Goal: Use online tool/utility: Utilize a website feature to perform a specific function

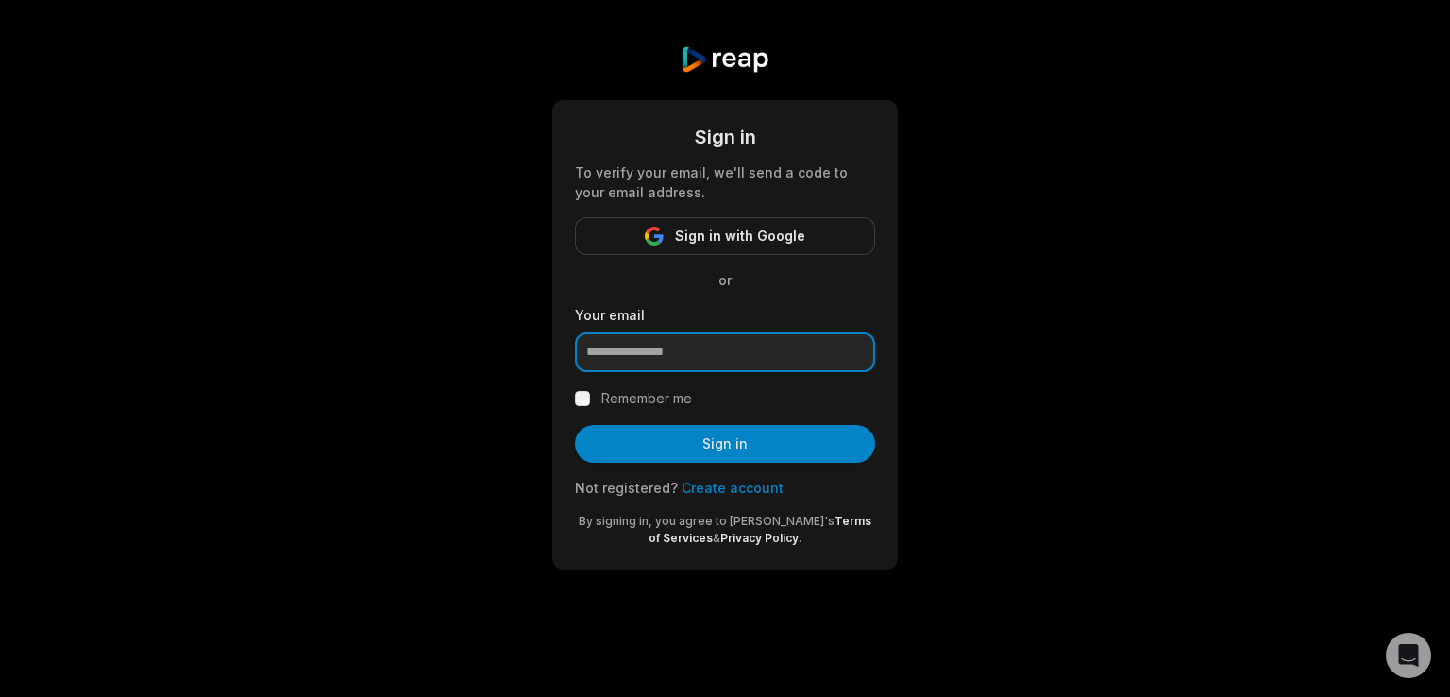
click at [729, 347] on input "email" at bounding box center [725, 352] width 300 height 40
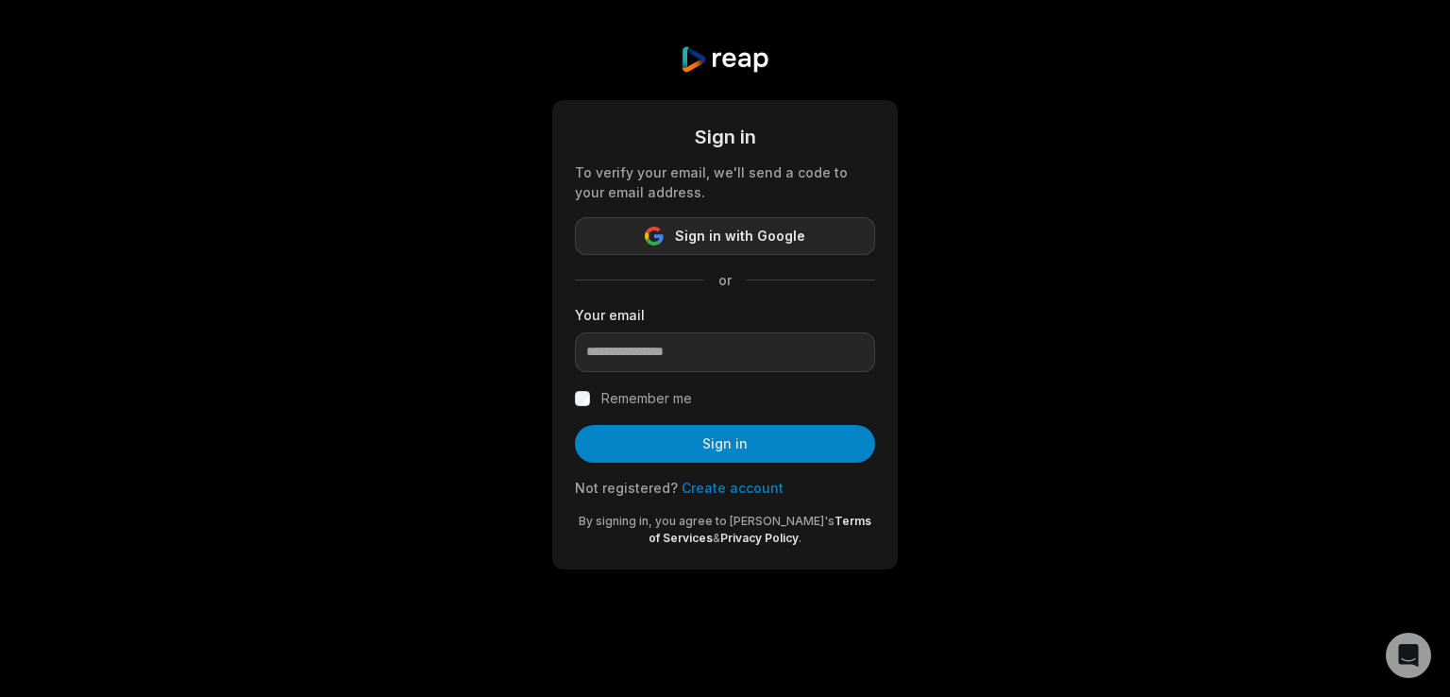
click at [736, 244] on span "Sign in with Google" at bounding box center [740, 236] width 130 height 23
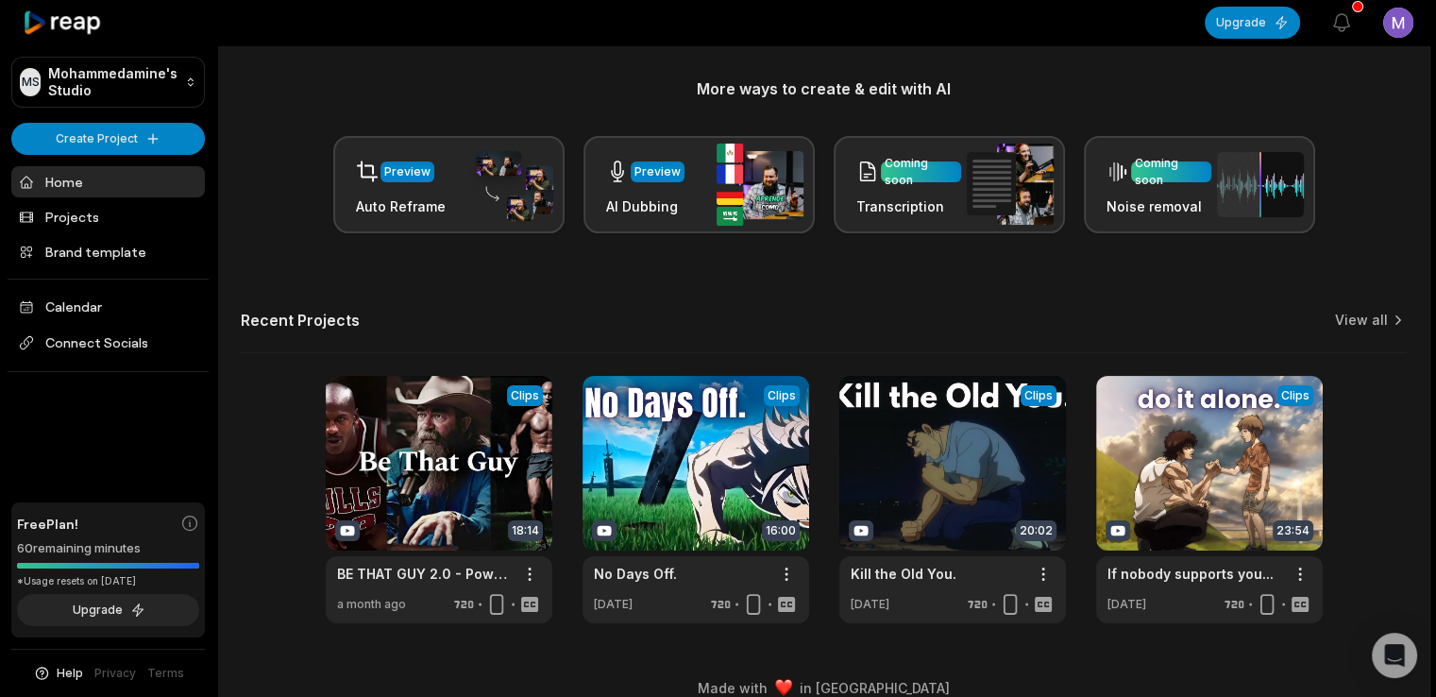
scroll to position [245, 0]
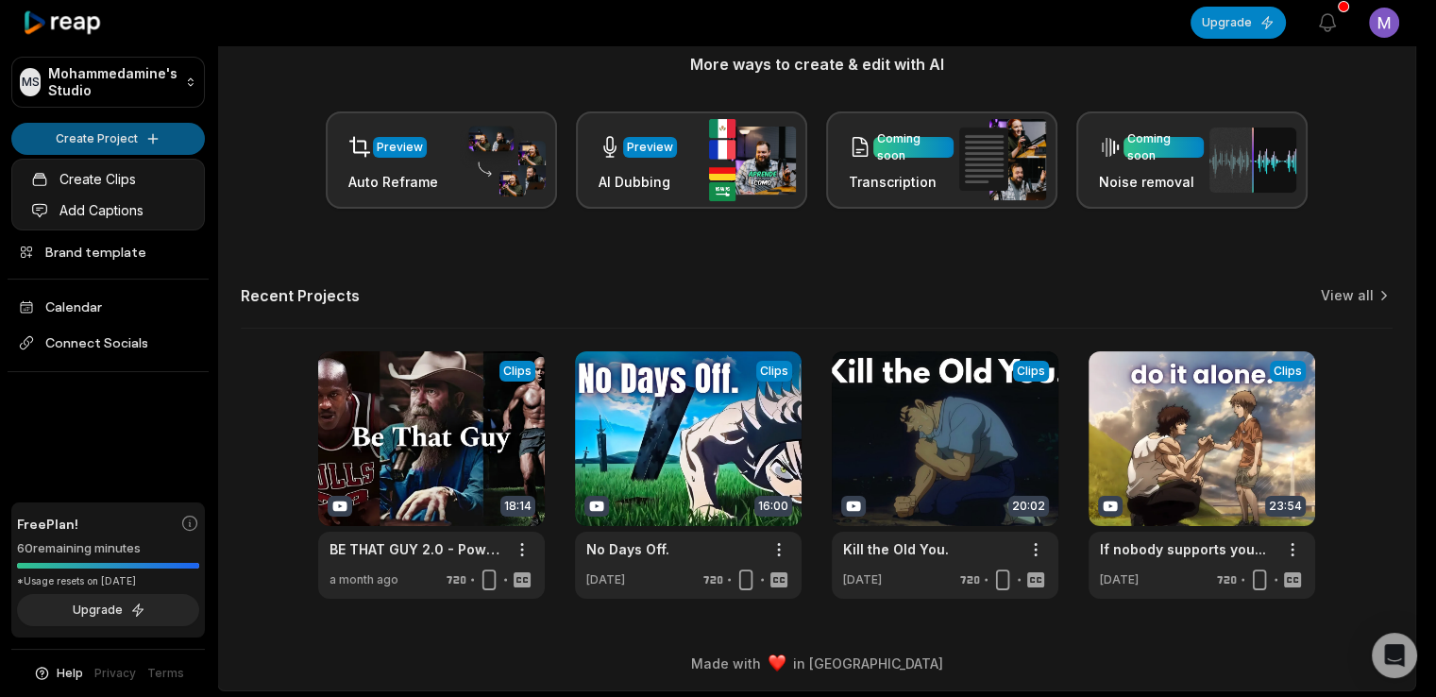
click at [124, 134] on html "MS [PERSON_NAME]'s Studio Create Project Home Projects Brand template Calendar …" at bounding box center [718, 103] width 1436 height 697
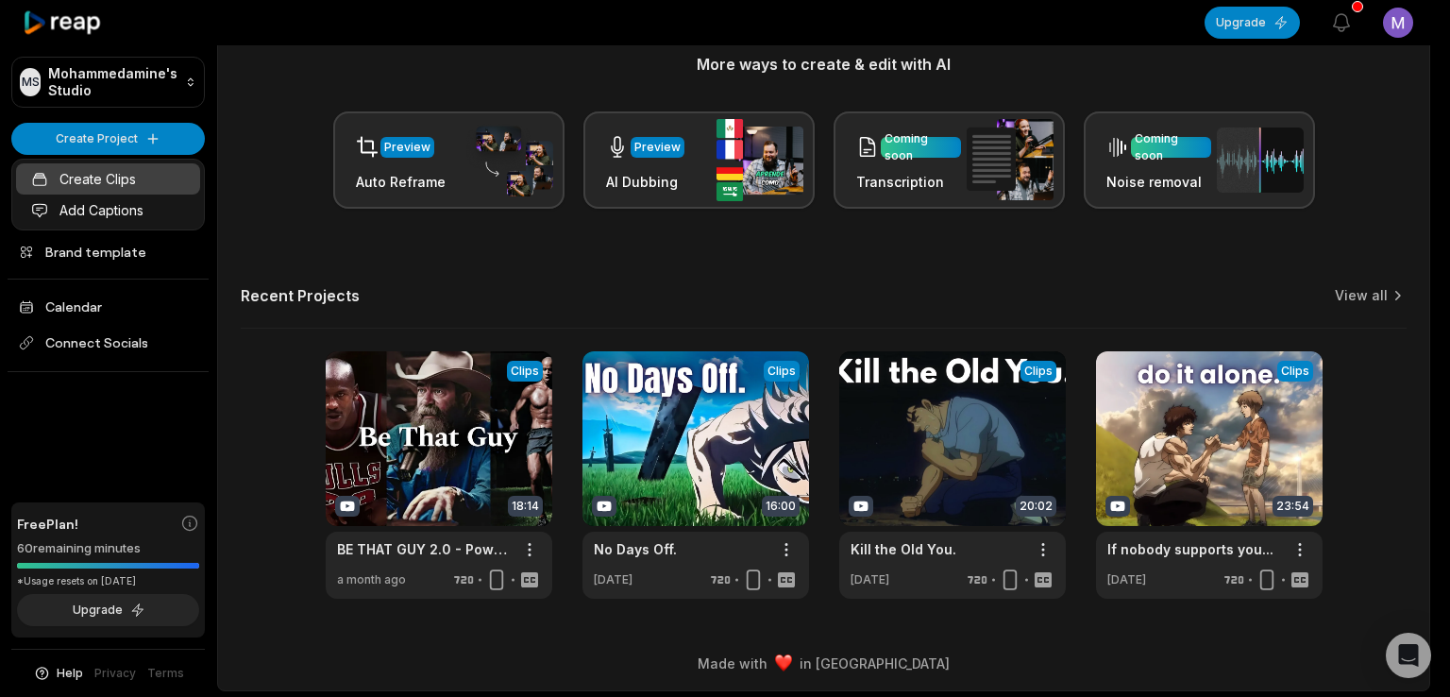
click at [147, 175] on link "Create Clips" at bounding box center [108, 178] width 184 height 31
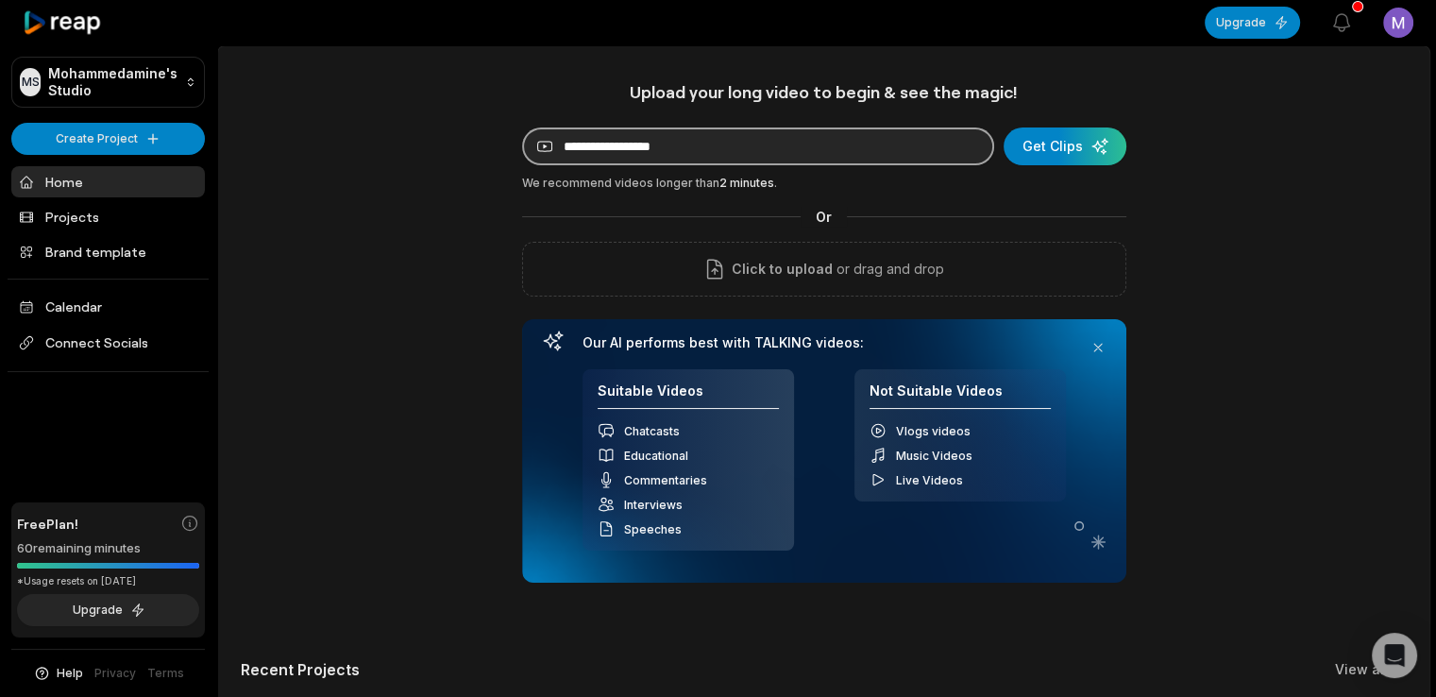
click at [699, 155] on input at bounding box center [758, 146] width 472 height 38
paste input "**********"
type input "**********"
click at [1003, 127] on button "Get Clips" at bounding box center [1064, 146] width 123 height 38
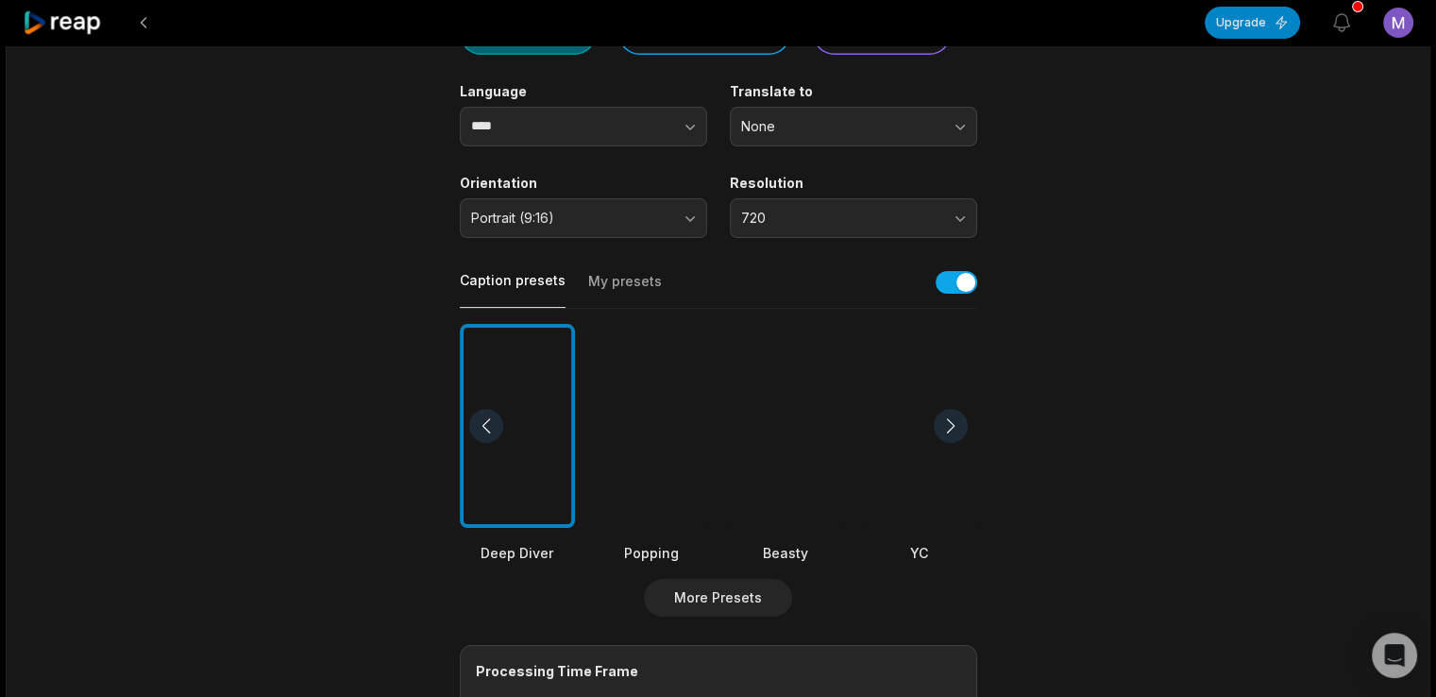
scroll to position [245, 0]
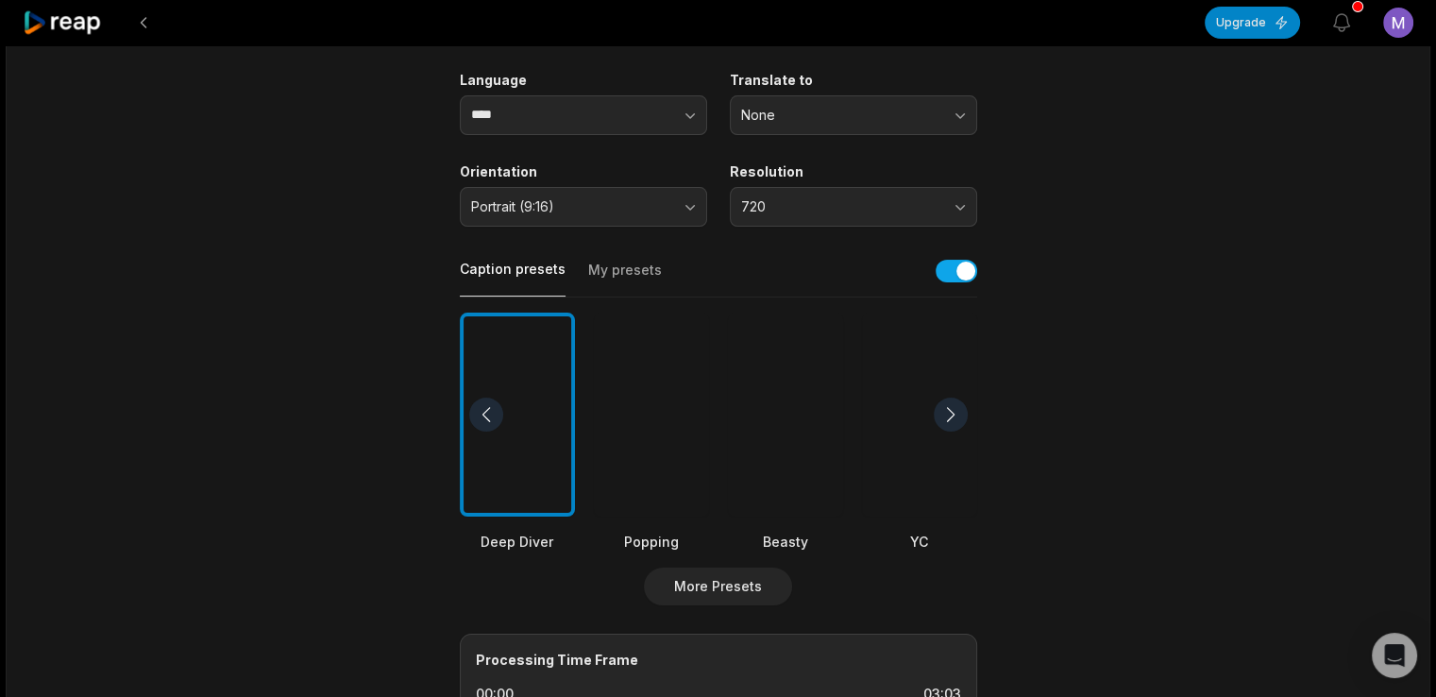
click at [662, 455] on div at bounding box center [651, 414] width 115 height 205
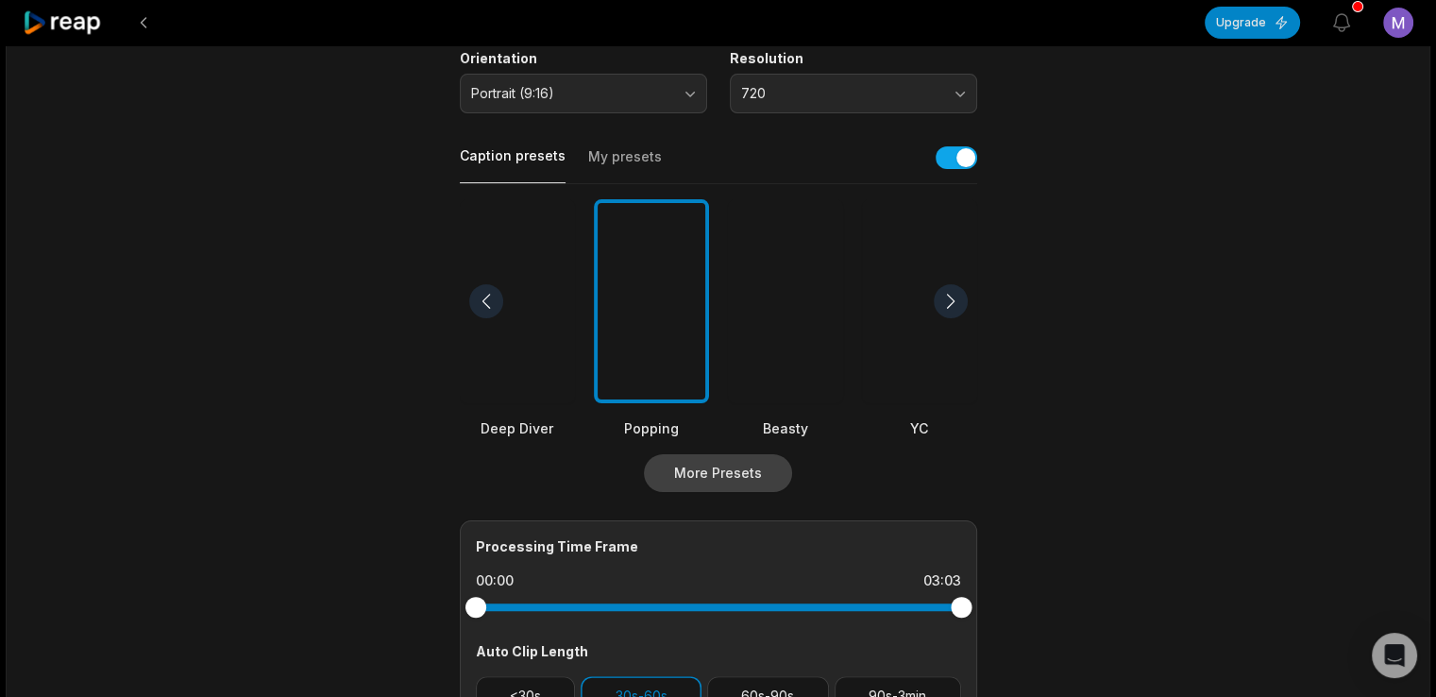
scroll to position [365, 0]
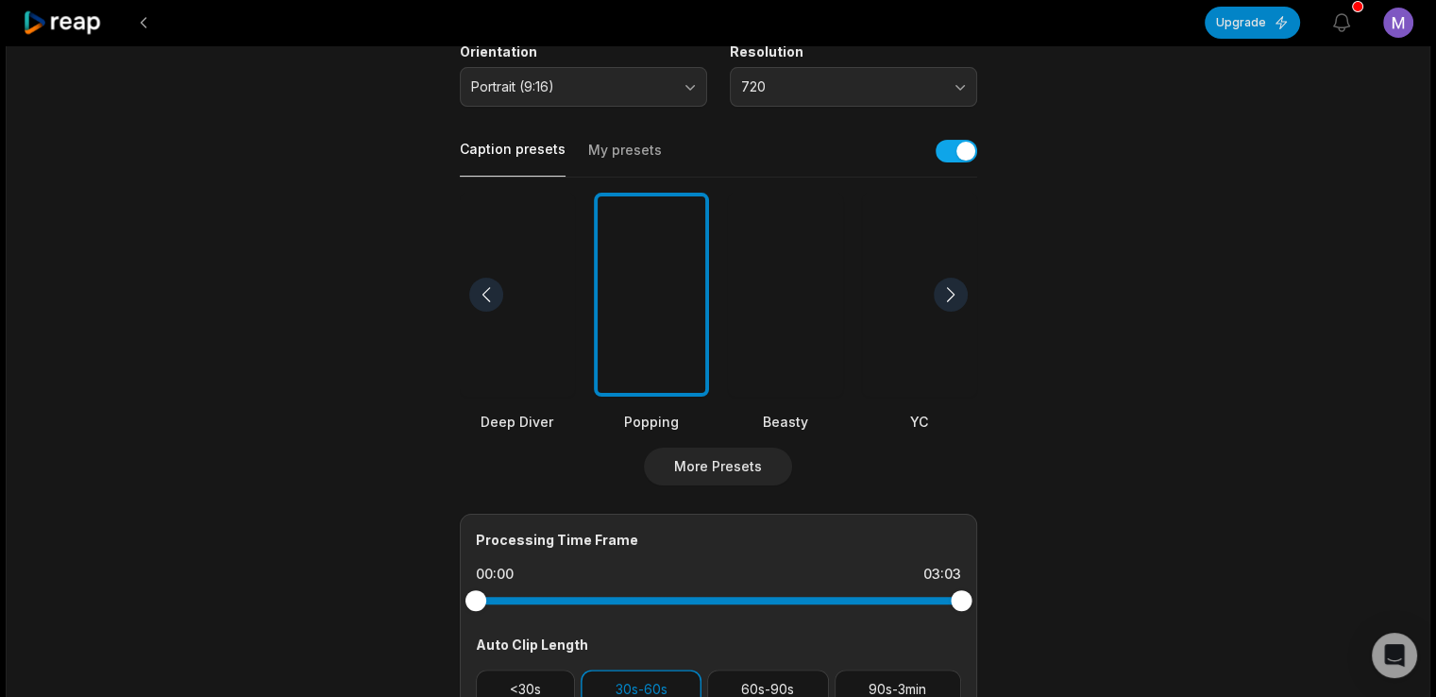
click at [786, 378] on div at bounding box center [785, 295] width 115 height 205
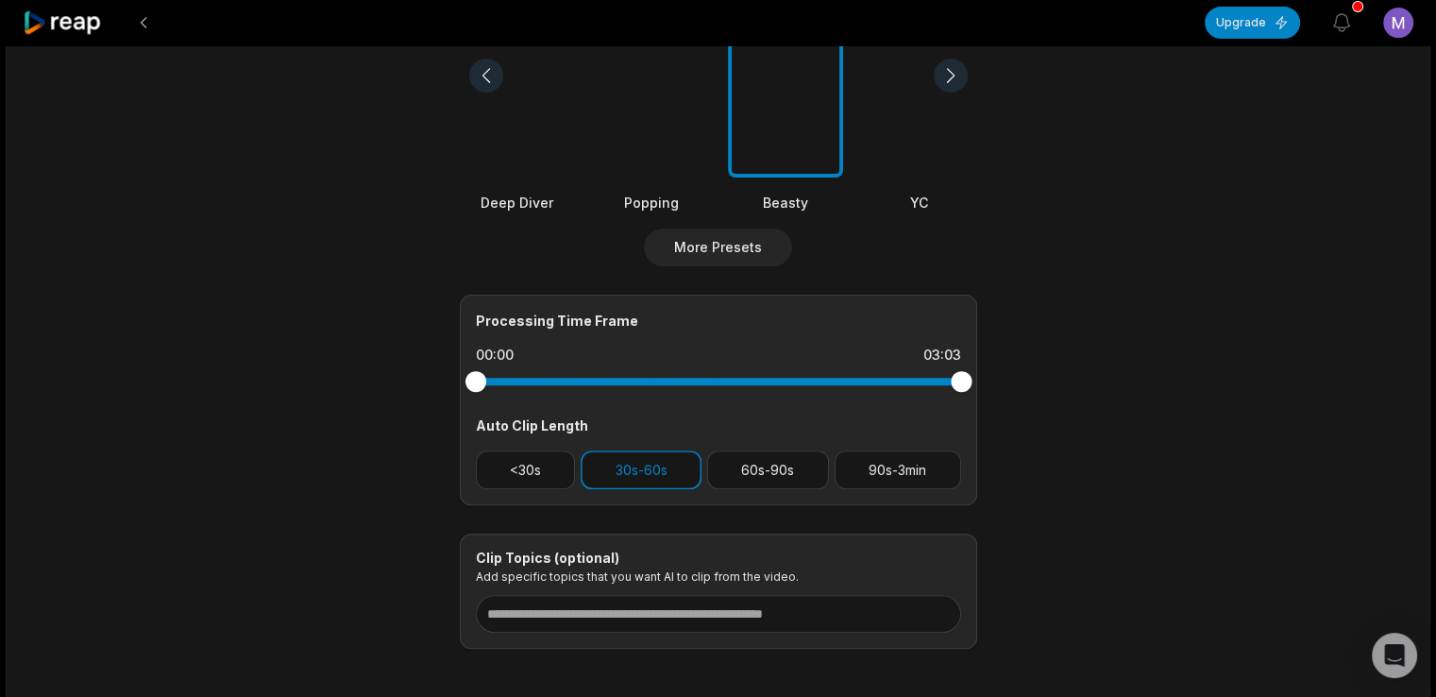
scroll to position [671, 0]
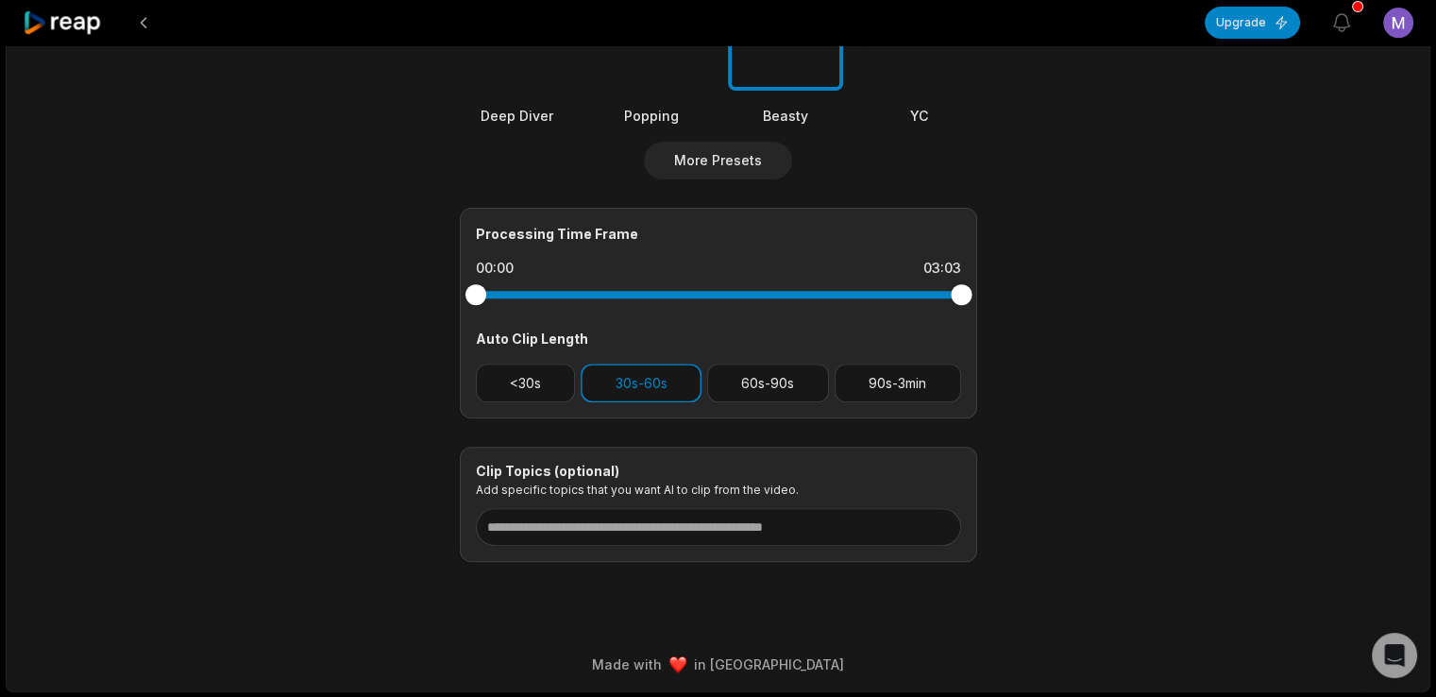
click at [786, 378] on button "60s-90s" at bounding box center [768, 382] width 122 height 39
click at [680, 391] on button "30s-60s" at bounding box center [640, 382] width 121 height 39
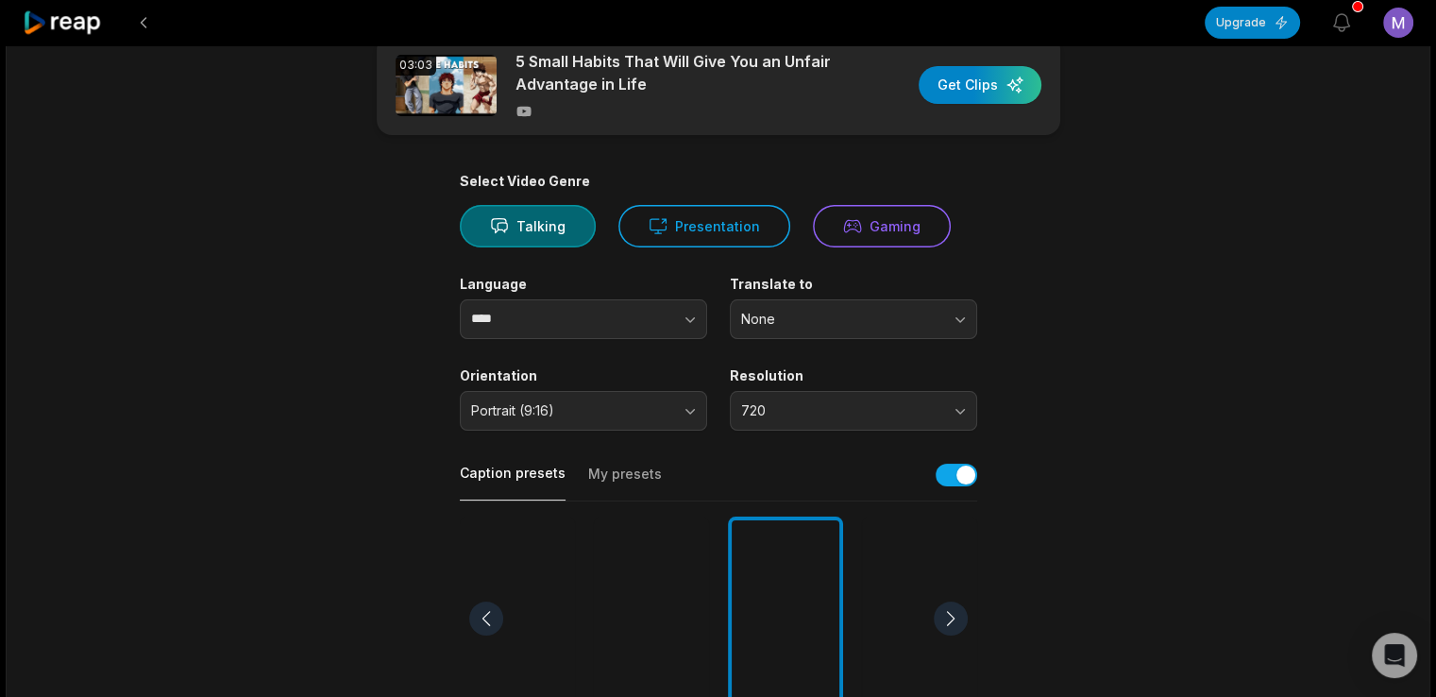
scroll to position [0, 0]
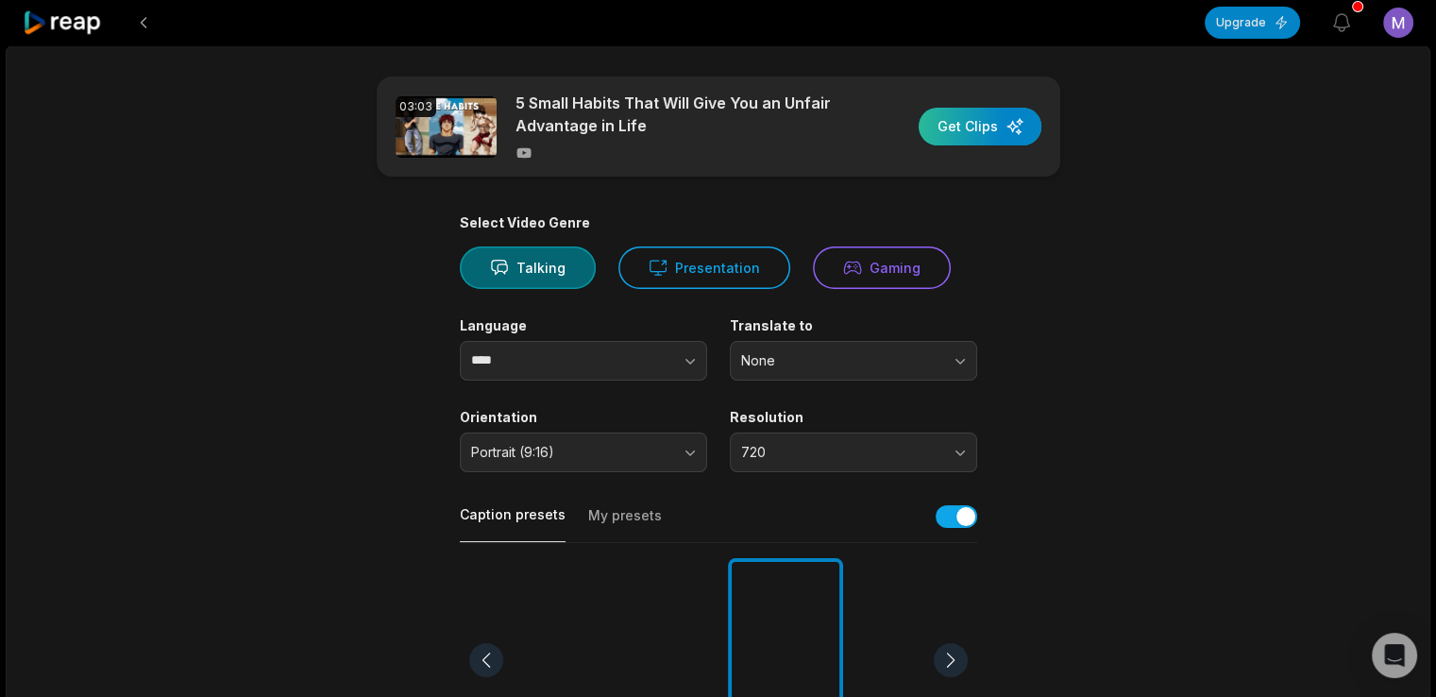
click at [955, 128] on div "button" at bounding box center [979, 127] width 123 height 38
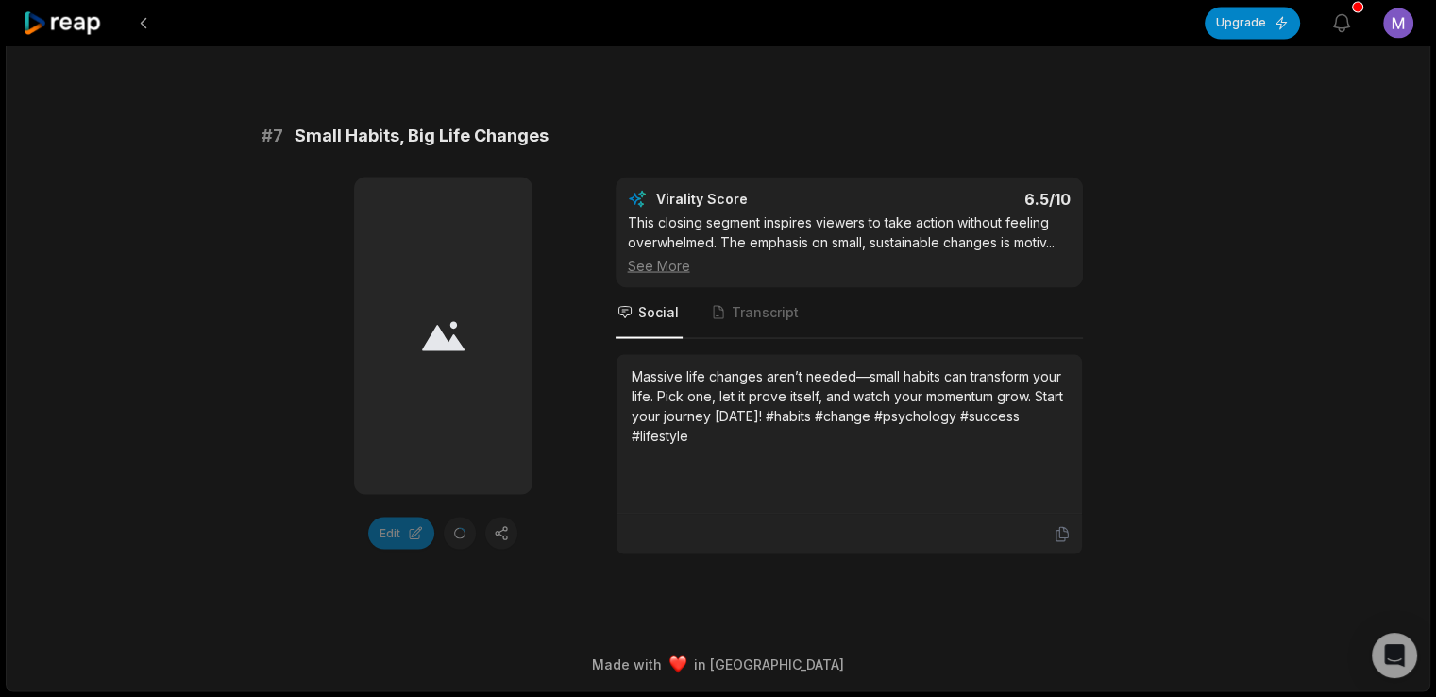
scroll to position [3616, 0]
click at [679, 488] on div "Massive life changes aren’t needed—small habits can transform your life. Pick o…" at bounding box center [848, 433] width 435 height 136
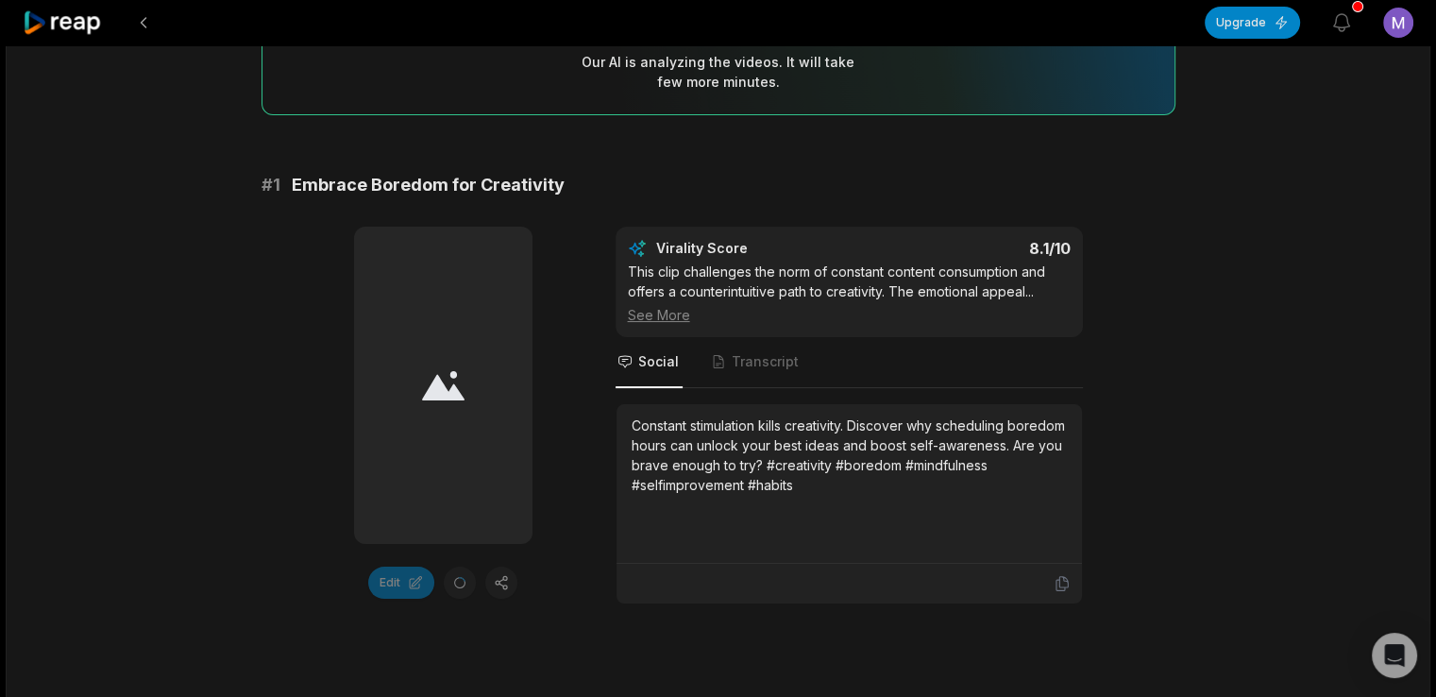
scroll to position [214, 0]
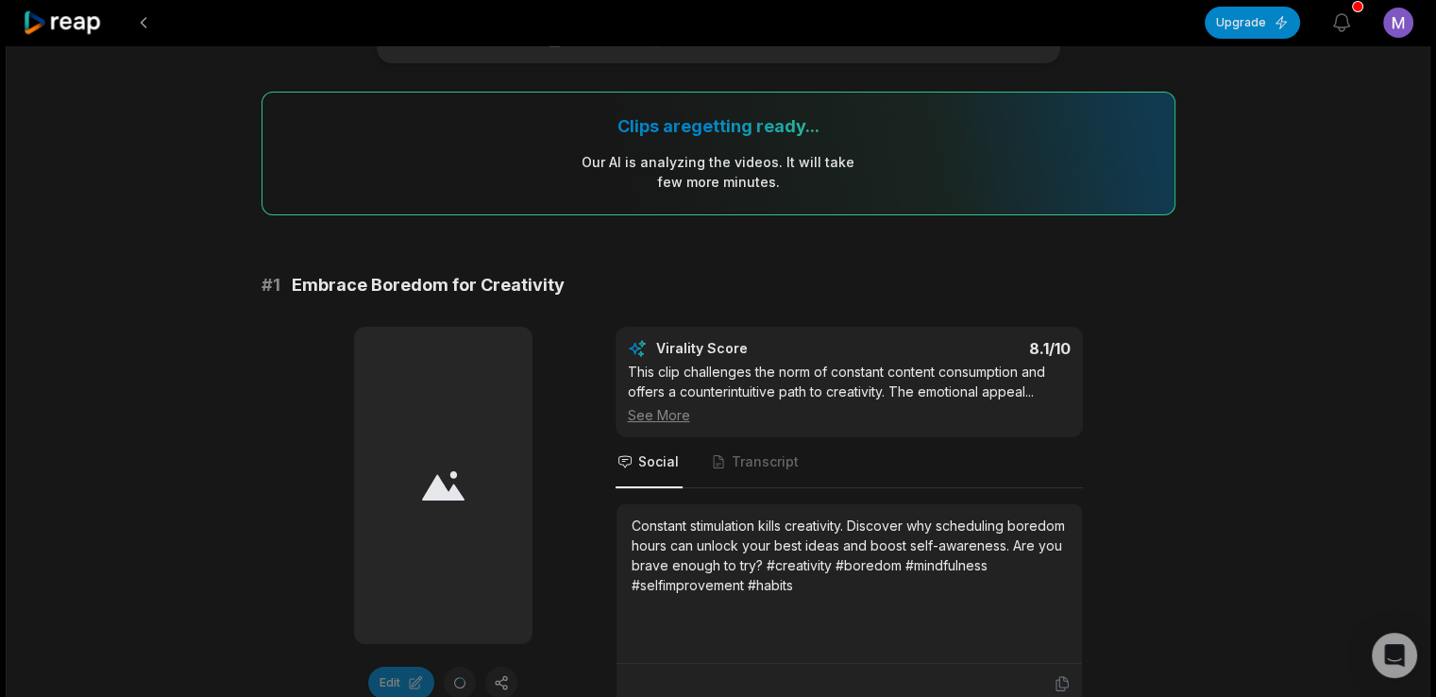
scroll to position [121, 0]
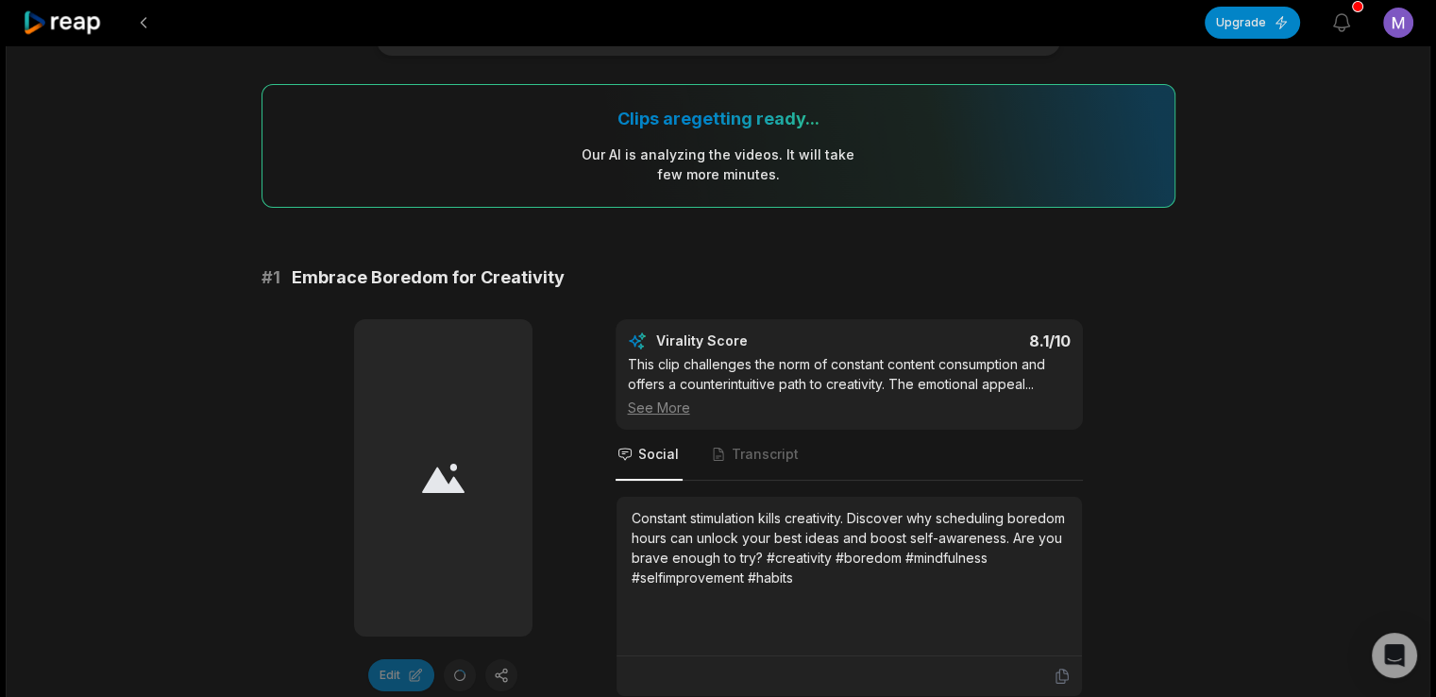
click at [535, 472] on div "Edit Virality Score 8.1 /10 This clip challenges the norm of constant content c…" at bounding box center [718, 508] width 914 height 378
click at [592, 412] on div "Edit Virality Score 8.1 /10 This clip challenges the norm of constant content c…" at bounding box center [718, 508] width 914 height 378
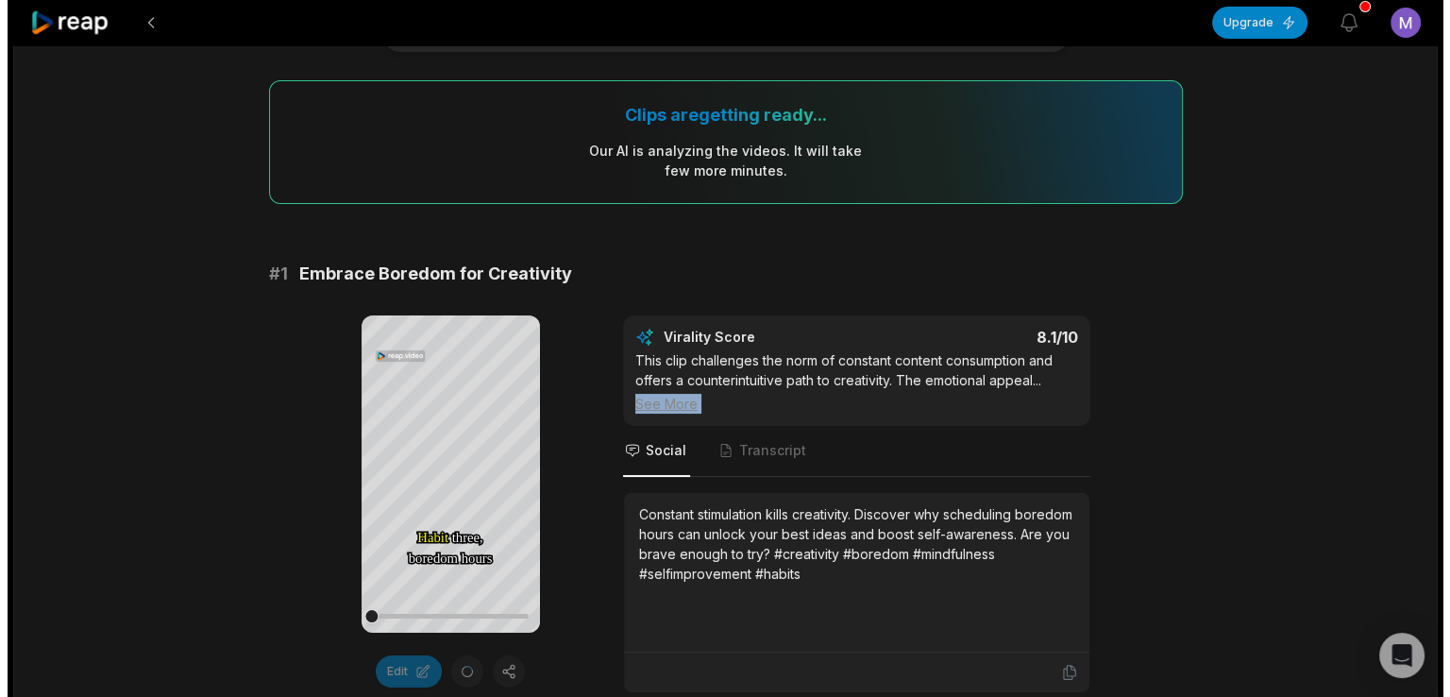
scroll to position [0, 0]
